Goal: Browse casually

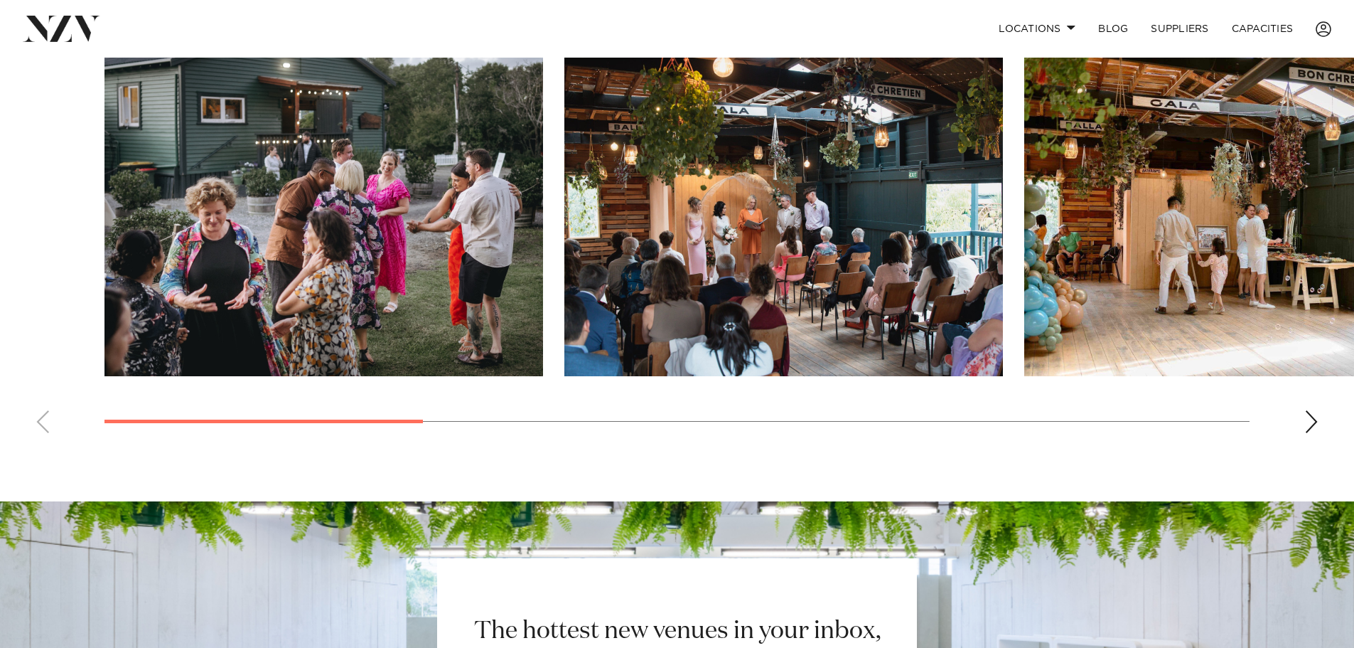
scroll to position [1144, 0]
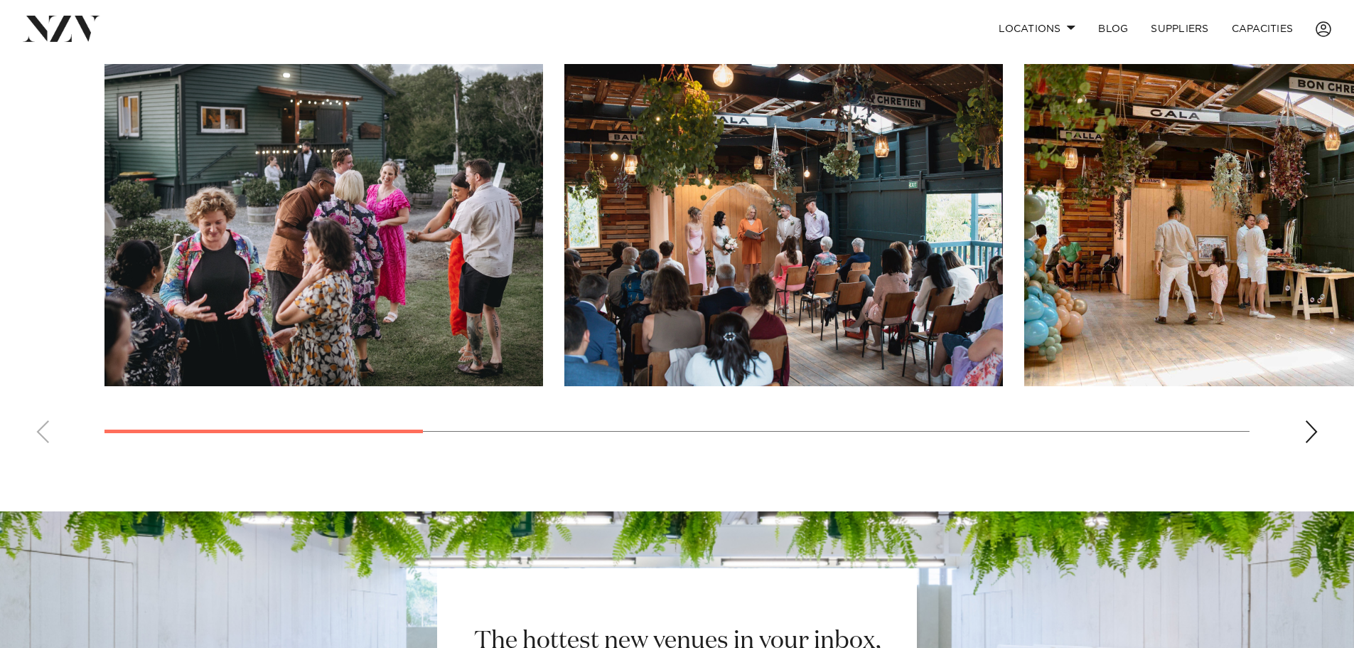
click at [1305, 420] on div "Next slide" at bounding box center [1311, 431] width 14 height 23
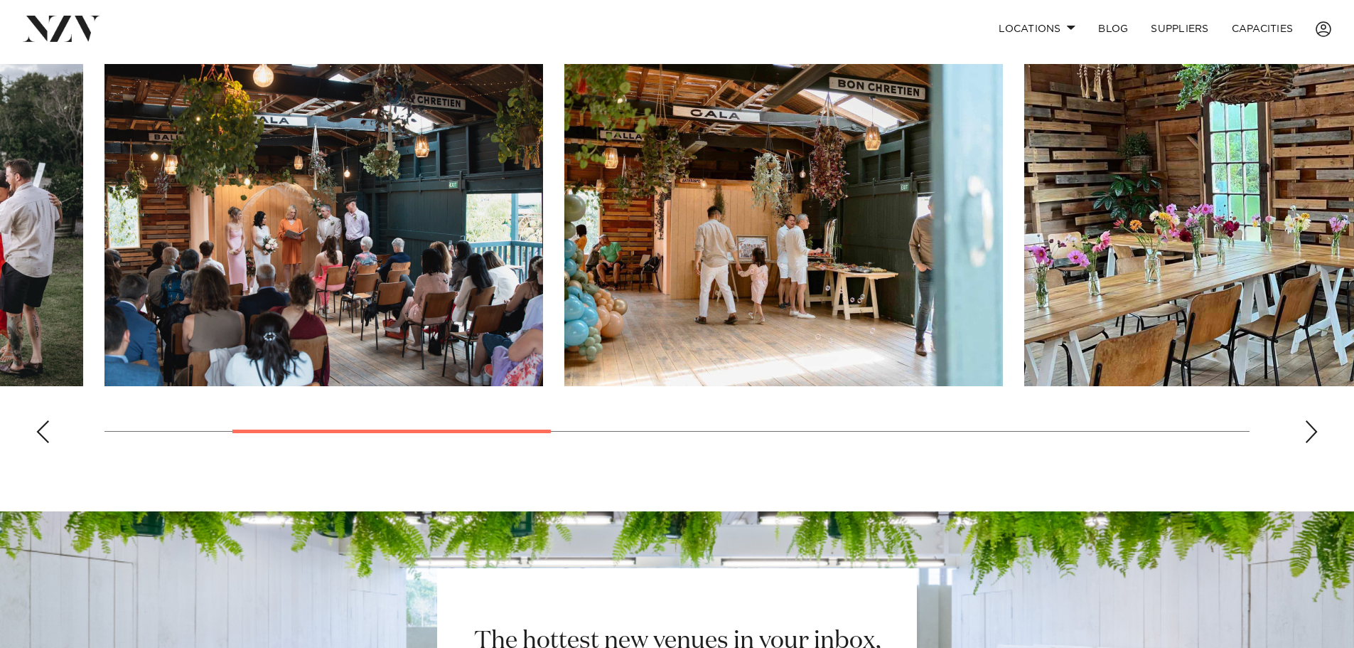
click at [1305, 420] on div "Next slide" at bounding box center [1311, 431] width 14 height 23
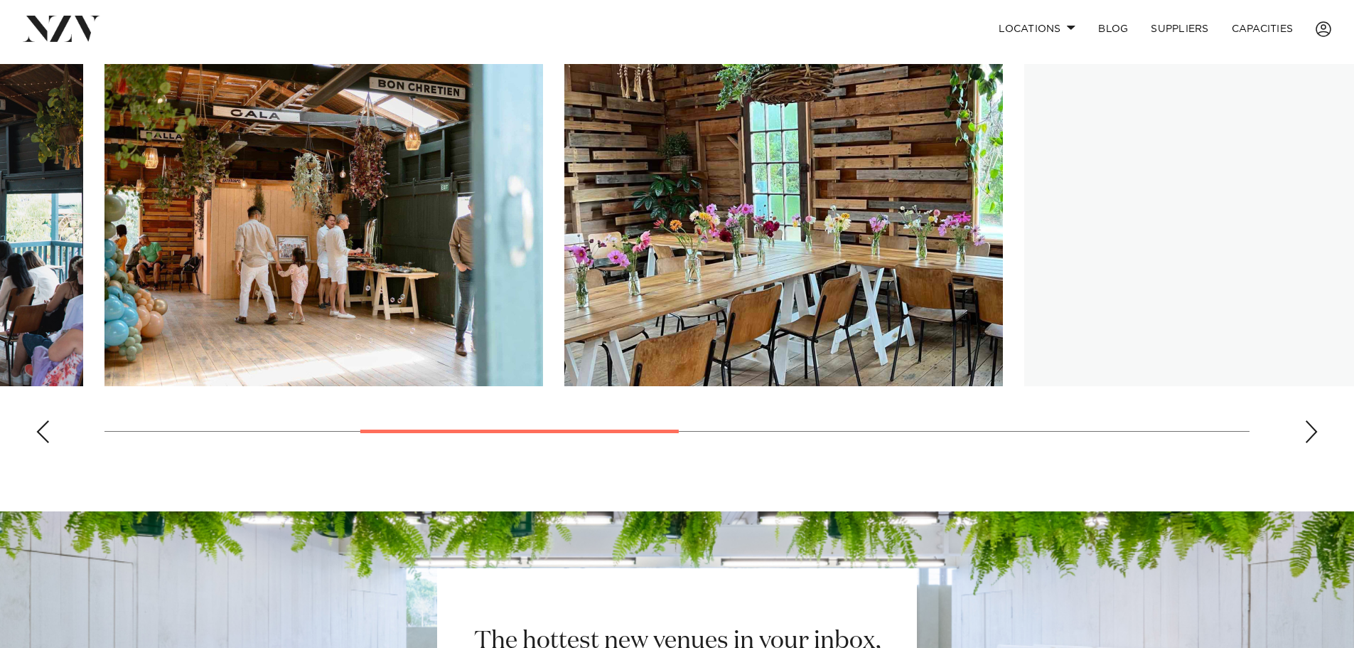
click at [1305, 420] on div "Next slide" at bounding box center [1311, 431] width 14 height 23
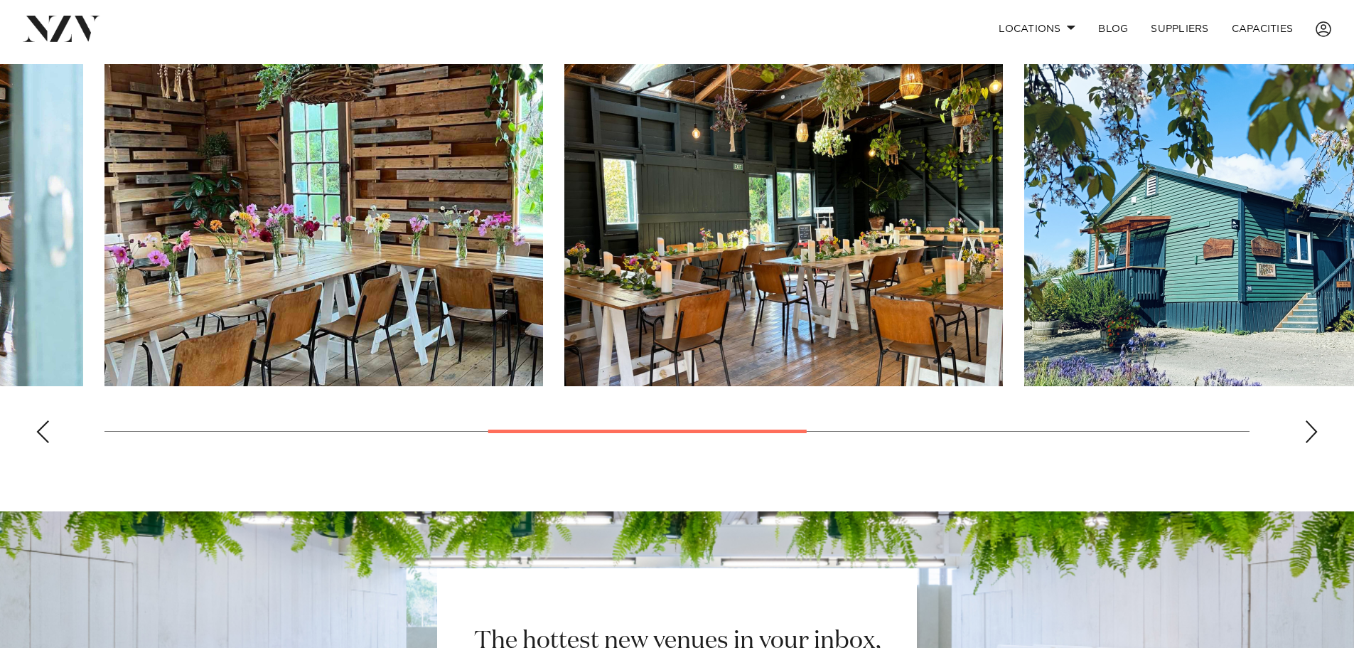
click at [1305, 420] on div "Next slide" at bounding box center [1311, 431] width 14 height 23
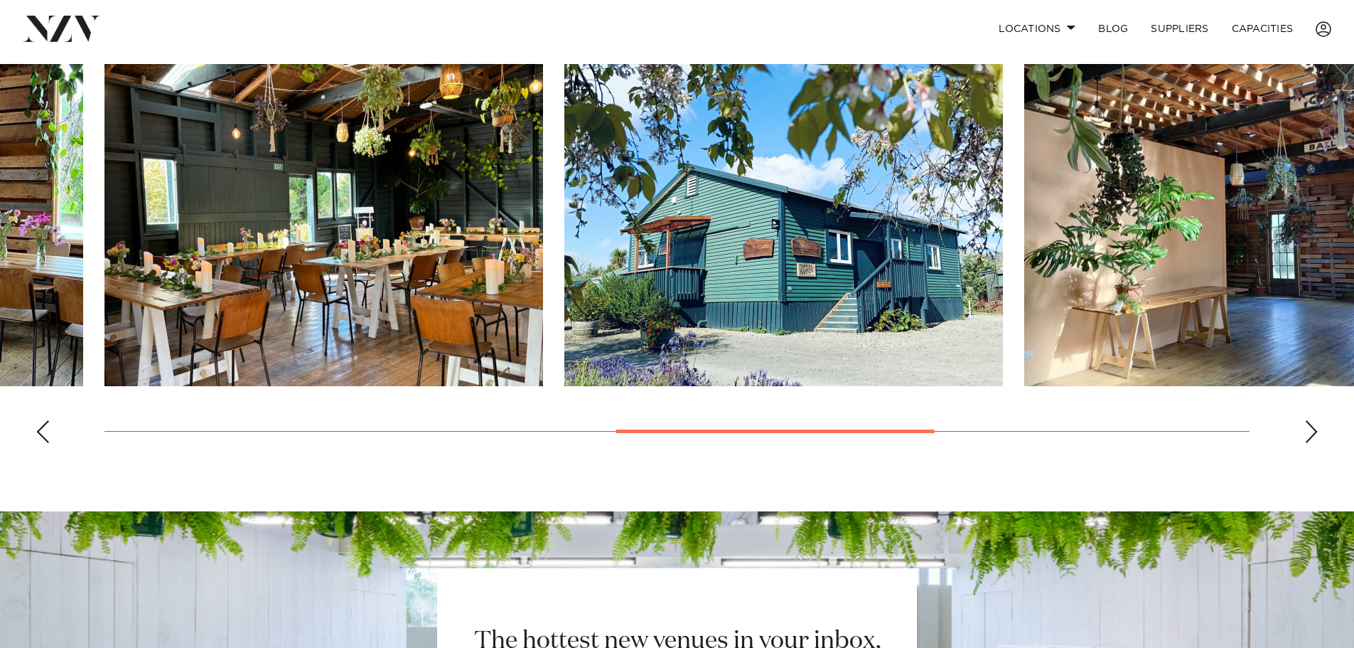
click at [1305, 420] on div "Next slide" at bounding box center [1311, 431] width 14 height 23
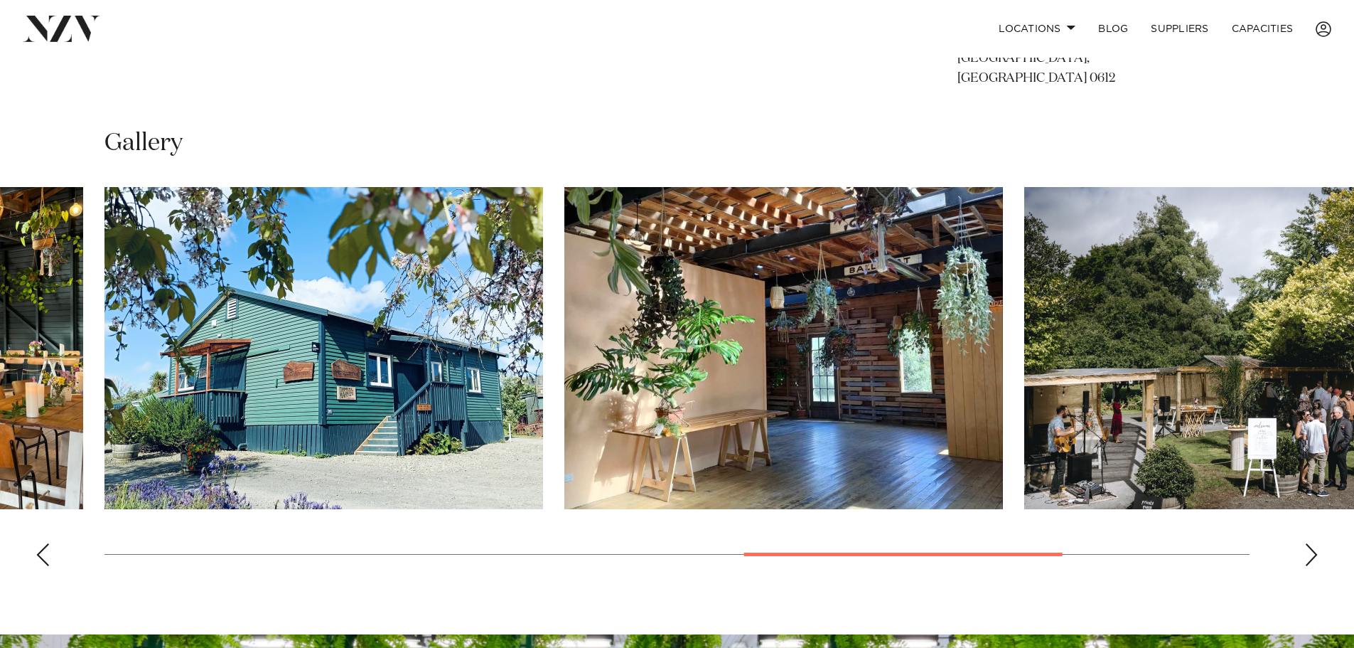
scroll to position [1002, 0]
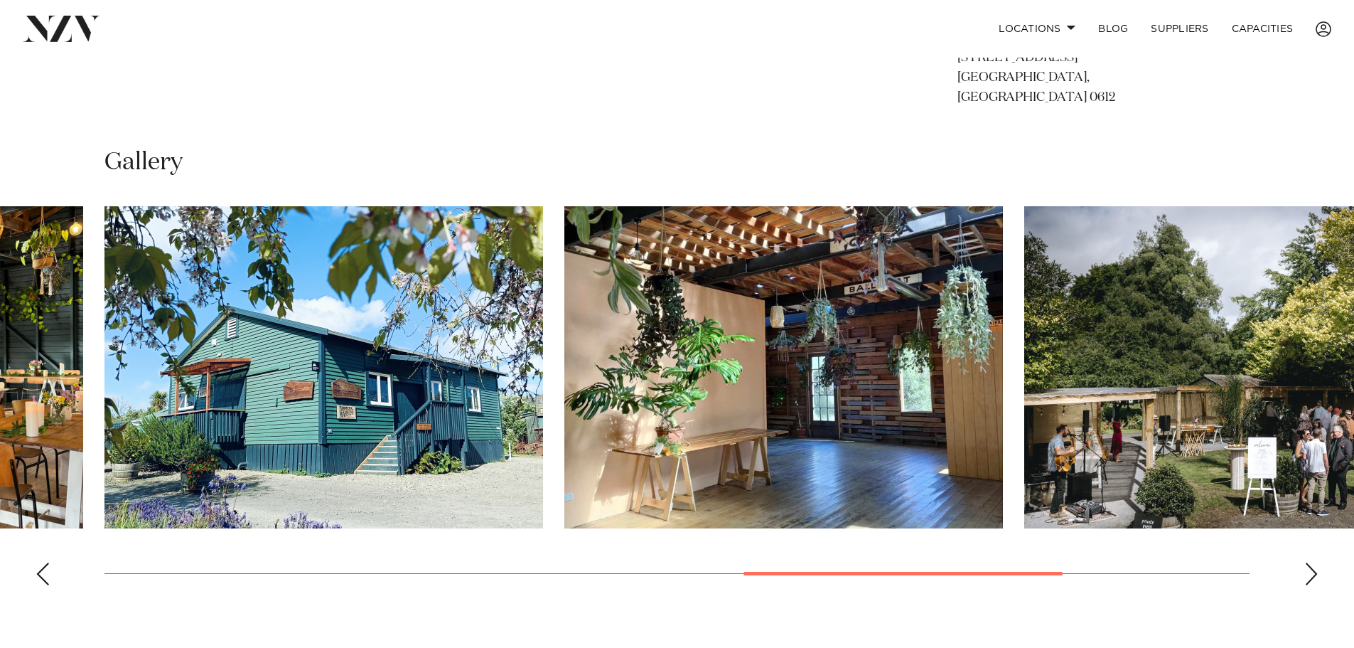
click at [1304, 546] on swiper-container at bounding box center [677, 401] width 1354 height 390
click at [1317, 562] on div "Next slide" at bounding box center [1311, 573] width 14 height 23
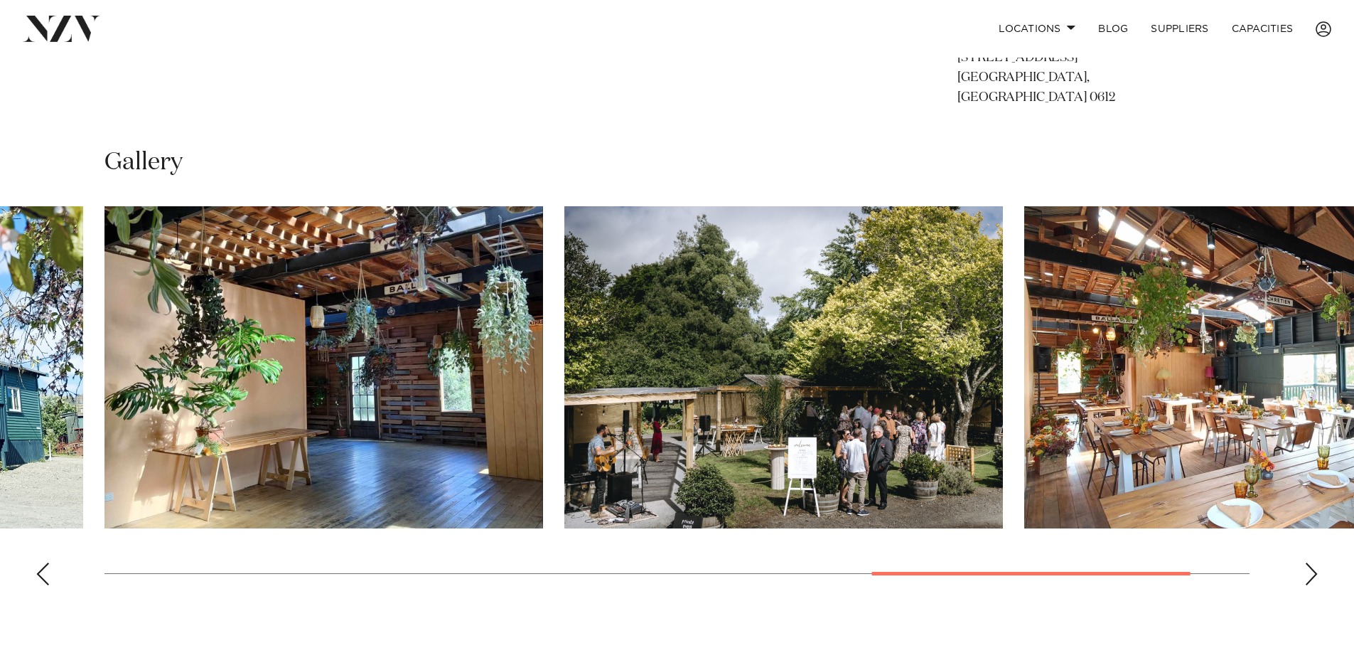
click at [1317, 562] on div "Next slide" at bounding box center [1311, 573] width 14 height 23
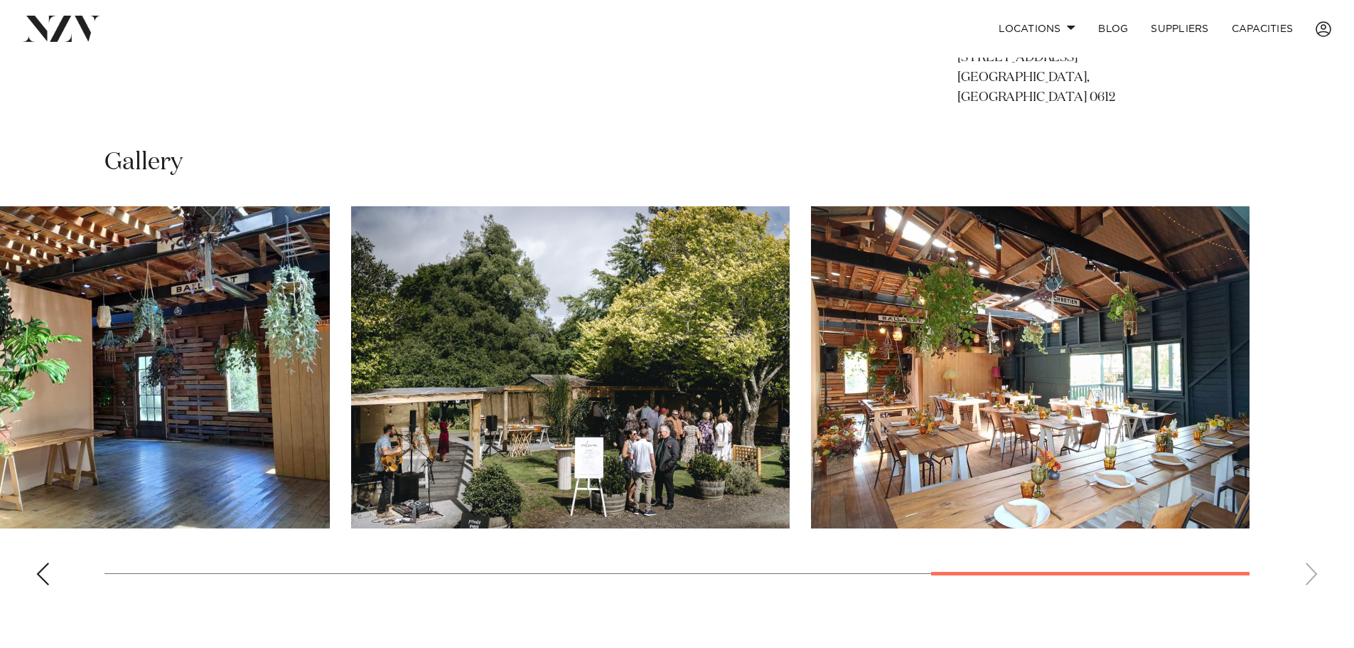
click at [1317, 547] on swiper-container at bounding box center [677, 401] width 1354 height 390
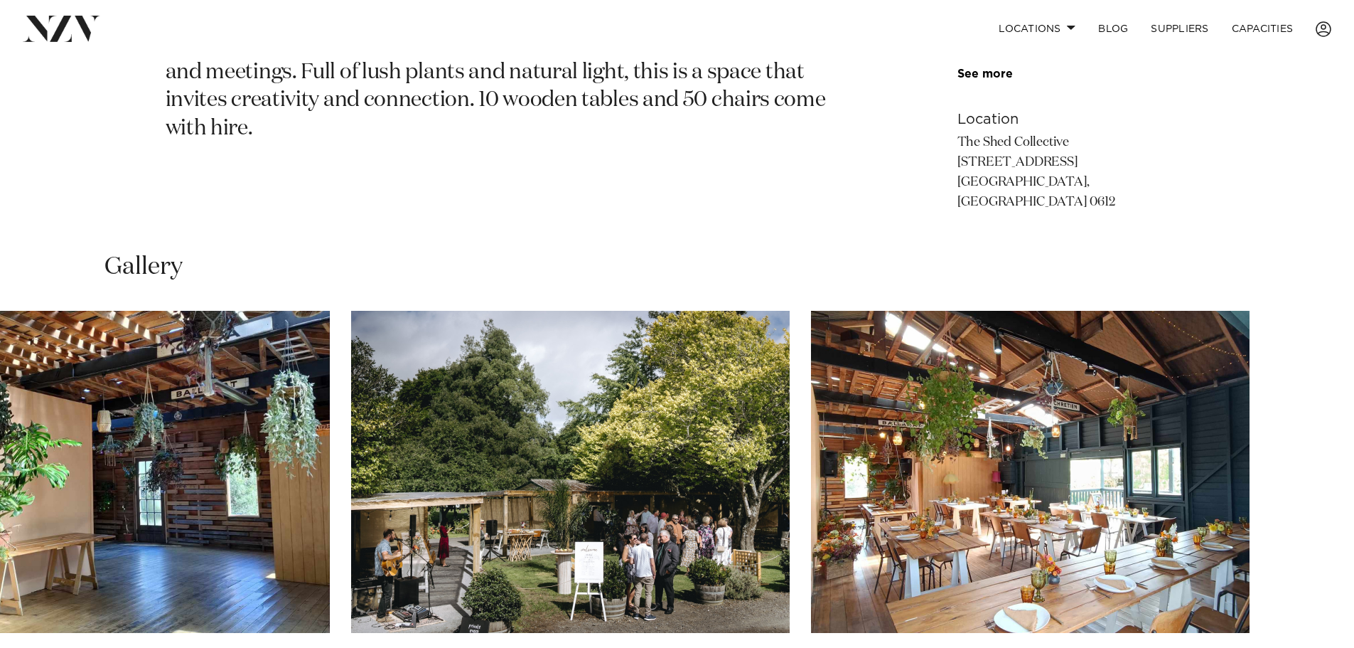
scroll to position [718, 0]
